Goal: Information Seeking & Learning: Learn about a topic

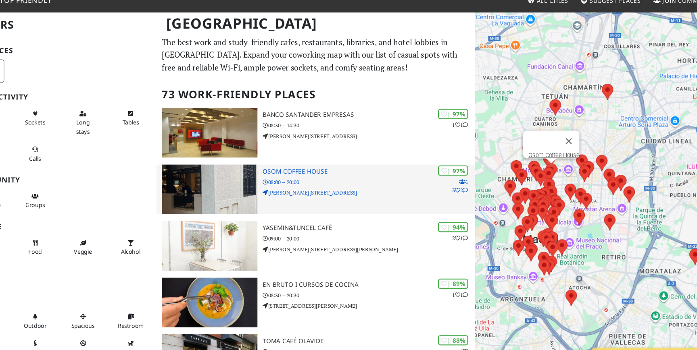
click at [289, 197] on div "| 97% 1 3 2 Osom Coffee House 08:00 – 20:00 C. del Castillo, 22" at bounding box center [367, 182] width 193 height 45
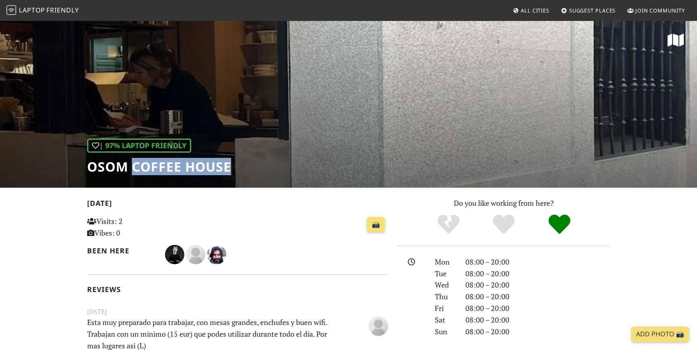
click at [130, 168] on h1 "Osom Coffee House" at bounding box center [159, 166] width 144 height 15
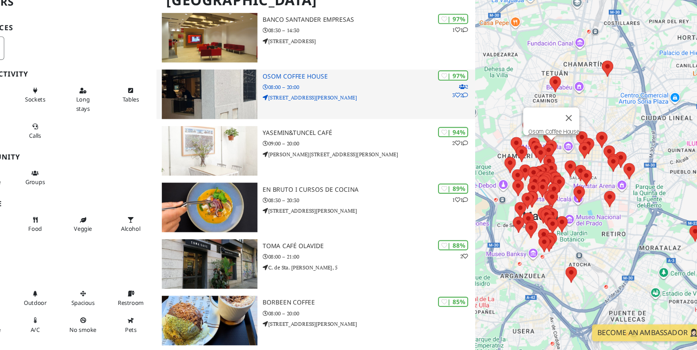
scroll to position [69, 0]
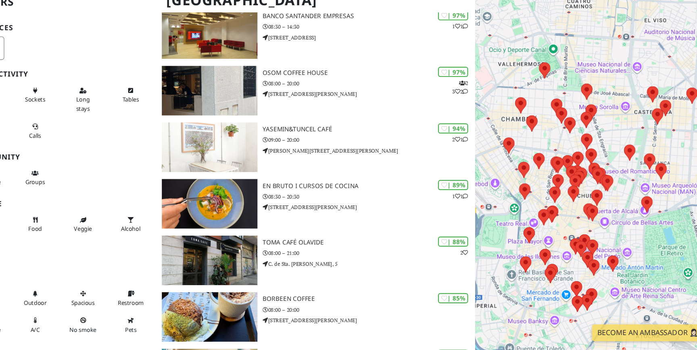
drag, startPoint x: 545, startPoint y: 188, endPoint x: 616, endPoint y: 182, distance: 70.8
click at [616, 182] on div at bounding box center [580, 195] width 232 height 350
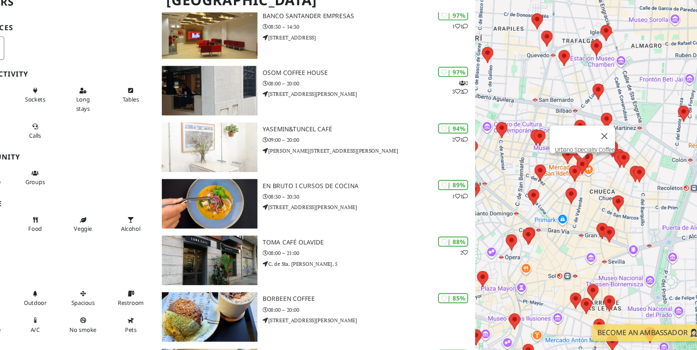
click at [557, 175] on area at bounding box center [557, 175] width 0 height 0
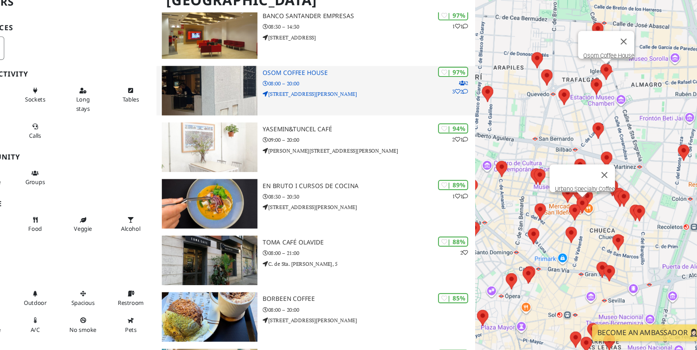
click at [308, 102] on div "| 97% 2 3 2 Osom Coffee House 08:00 – 20:00 C. del Castillo, 22" at bounding box center [367, 113] width 193 height 45
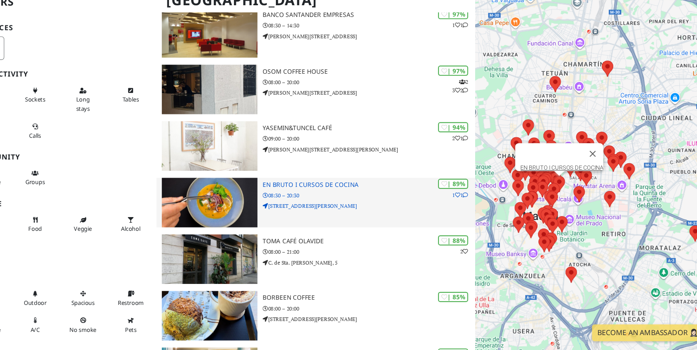
scroll to position [77, 0]
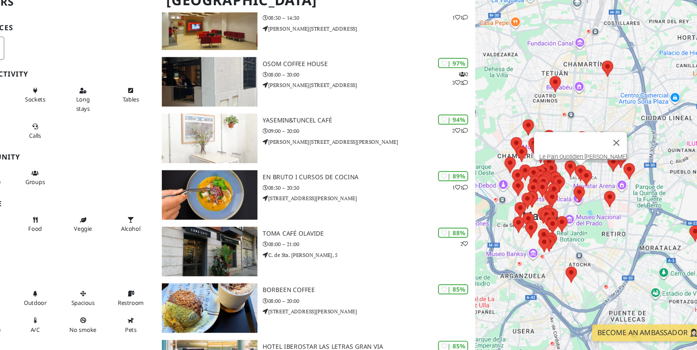
click at [555, 181] on area at bounding box center [555, 181] width 0 height 0
click at [560, 171] on link "Le Pain Quotidien Serrano" at bounding box center [563, 174] width 80 height 6
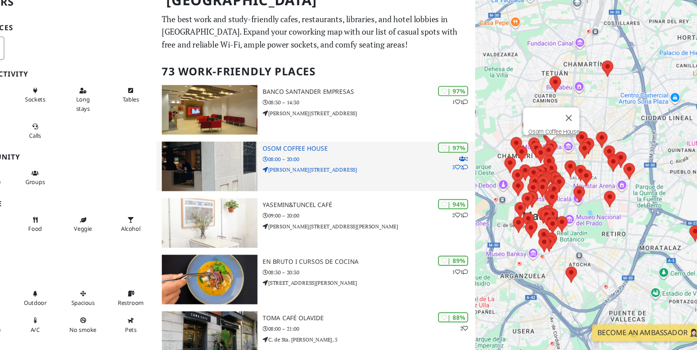
click at [309, 167] on h3 "Osom Coffee House" at bounding box center [367, 166] width 193 height 7
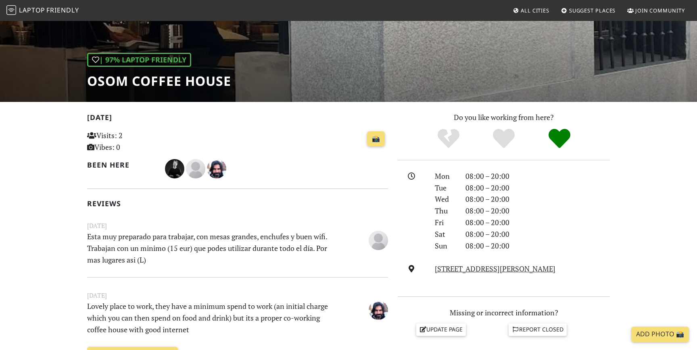
scroll to position [81, 0]
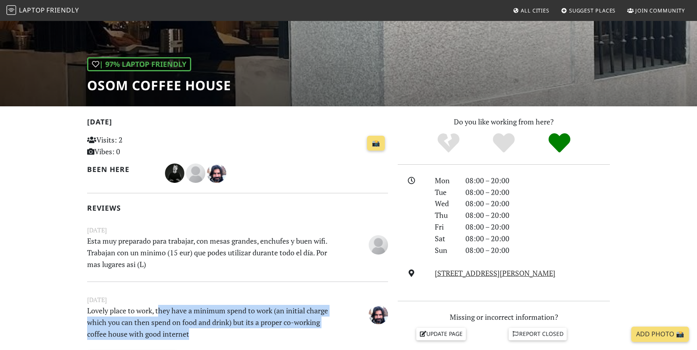
drag, startPoint x: 160, startPoint y: 310, endPoint x: 278, endPoint y: 329, distance: 118.7
click at [278, 329] on p "Lovely place to work, they have a minimum spend to work (an initial charge whic…" at bounding box center [211, 322] width 259 height 35
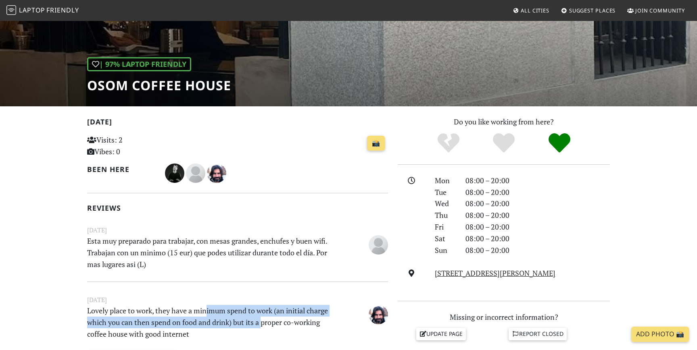
drag, startPoint x: 206, startPoint y: 306, endPoint x: 263, endPoint y: 325, distance: 60.3
click at [263, 325] on p "Lovely place to work, they have a minimum spend to work (an initial charge whic…" at bounding box center [211, 322] width 259 height 35
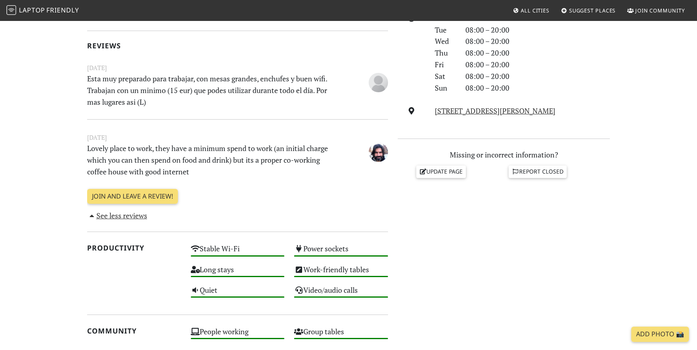
scroll to position [0, 0]
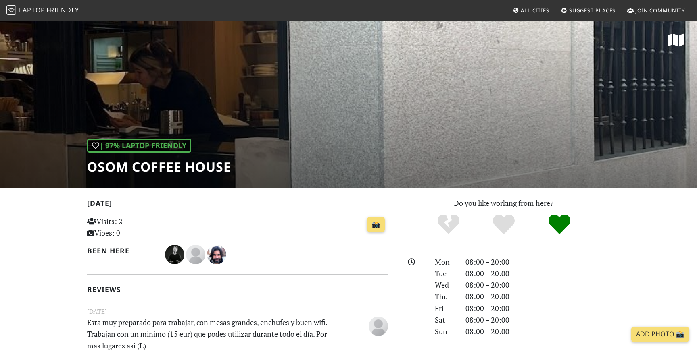
click at [106, 166] on h1 "Osom Coffee House" at bounding box center [159, 166] width 144 height 15
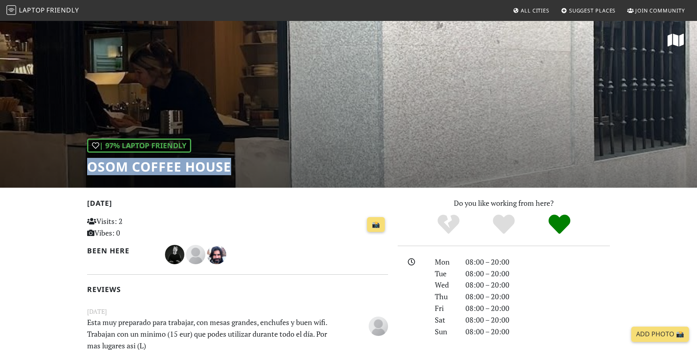
click at [106, 166] on h1 "Osom Coffee House" at bounding box center [159, 166] width 144 height 15
copy div "Osom Coffee House"
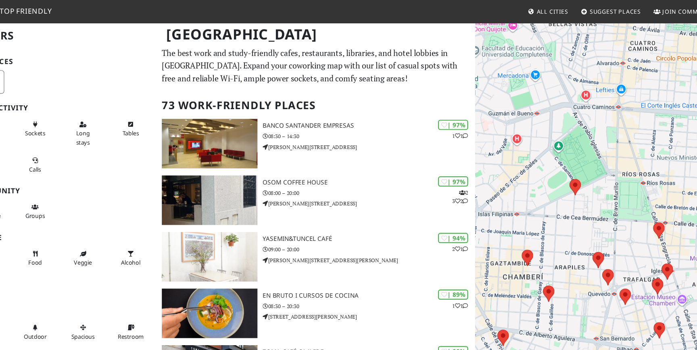
drag, startPoint x: 610, startPoint y: 127, endPoint x: 666, endPoint y: 249, distance: 134.2
click at [666, 249] on div at bounding box center [580, 195] width 232 height 350
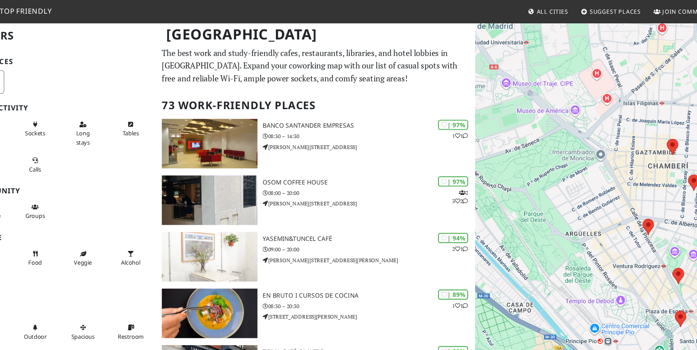
drag, startPoint x: 533, startPoint y: 212, endPoint x: 576, endPoint y: 146, distance: 78.4
click at [576, 146] on div at bounding box center [580, 195] width 232 height 350
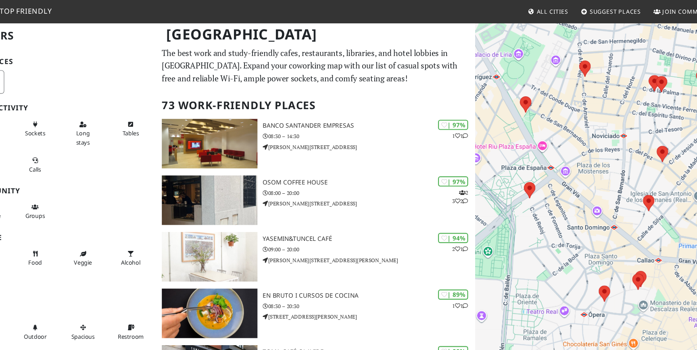
drag, startPoint x: 595, startPoint y: 131, endPoint x: 631, endPoint y: 280, distance: 153.0
click at [631, 280] on div at bounding box center [580, 195] width 232 height 350
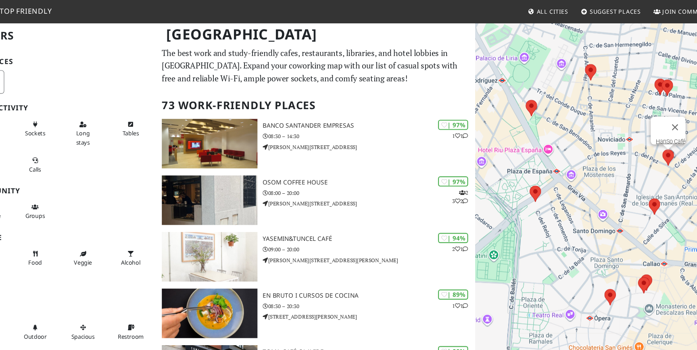
click at [635, 136] on area at bounding box center [635, 136] width 0 height 0
click at [636, 126] on link "HanSo Café" at bounding box center [642, 129] width 27 height 6
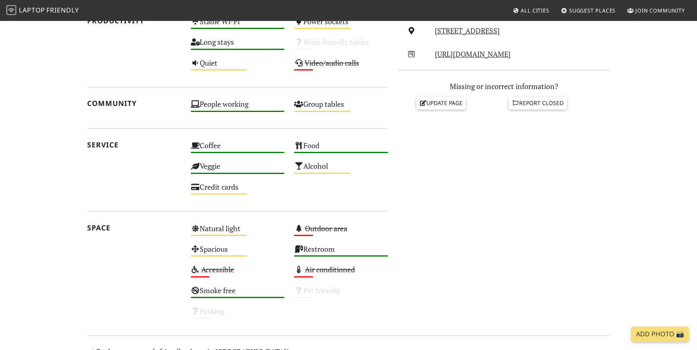
scroll to position [330, 0]
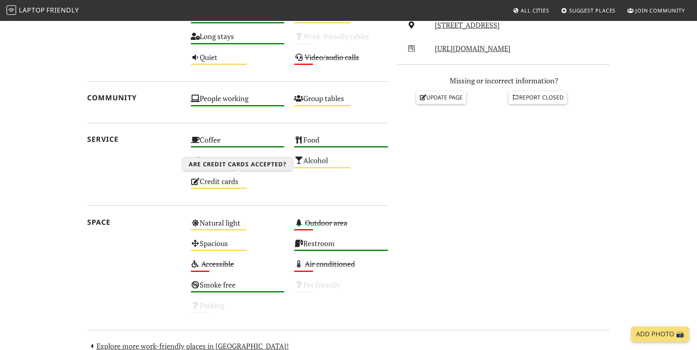
click at [230, 180] on div "Credit cards Medium" at bounding box center [238, 185] width 104 height 21
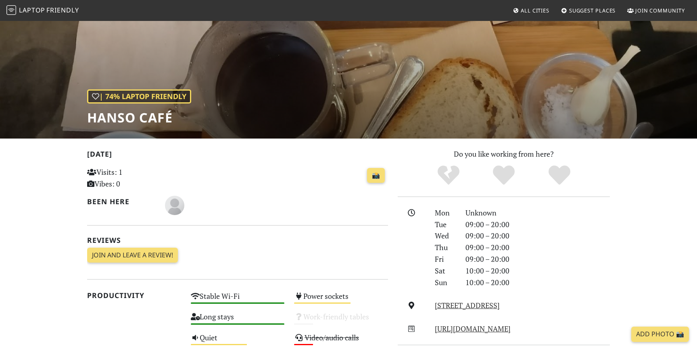
scroll to position [0, 0]
